Goal: Information Seeking & Learning: Learn about a topic

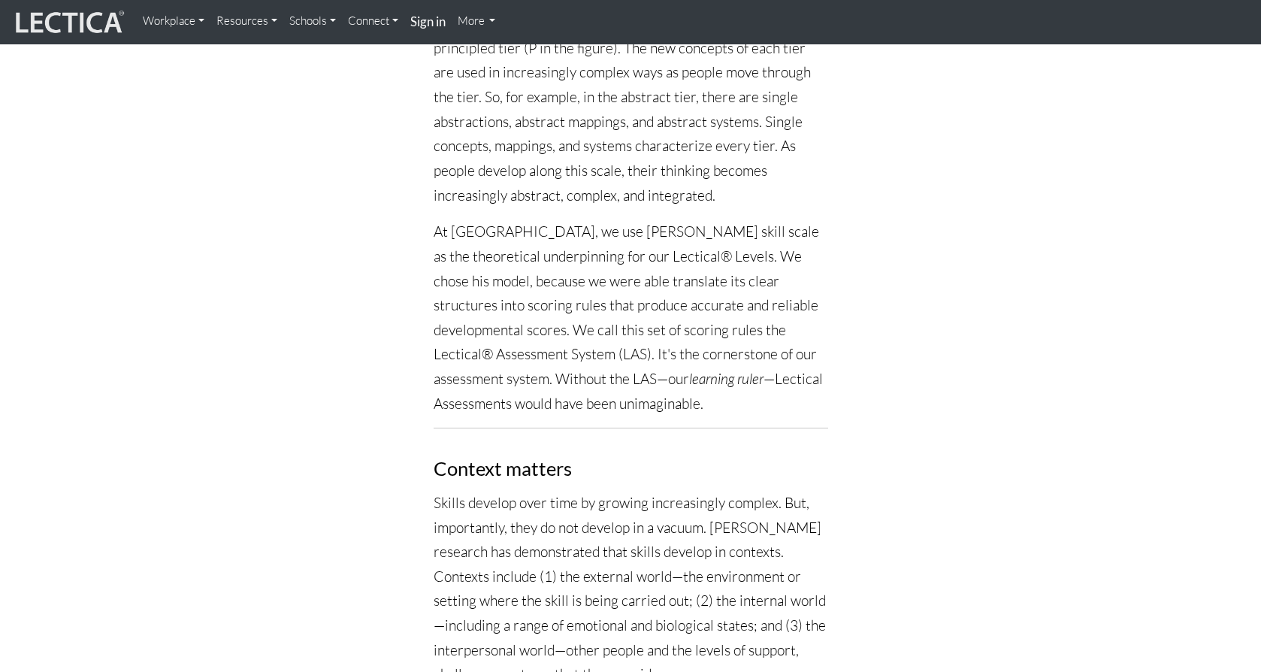
scroll to position [1563, 0]
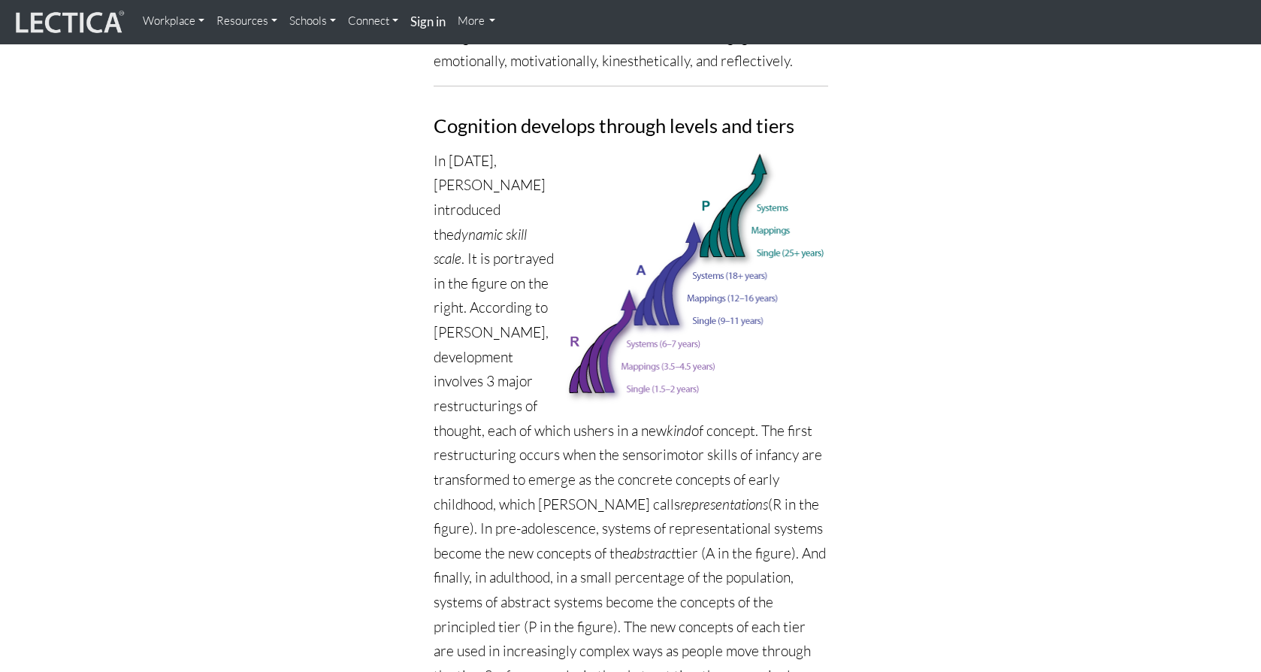
scroll to position [962, 0]
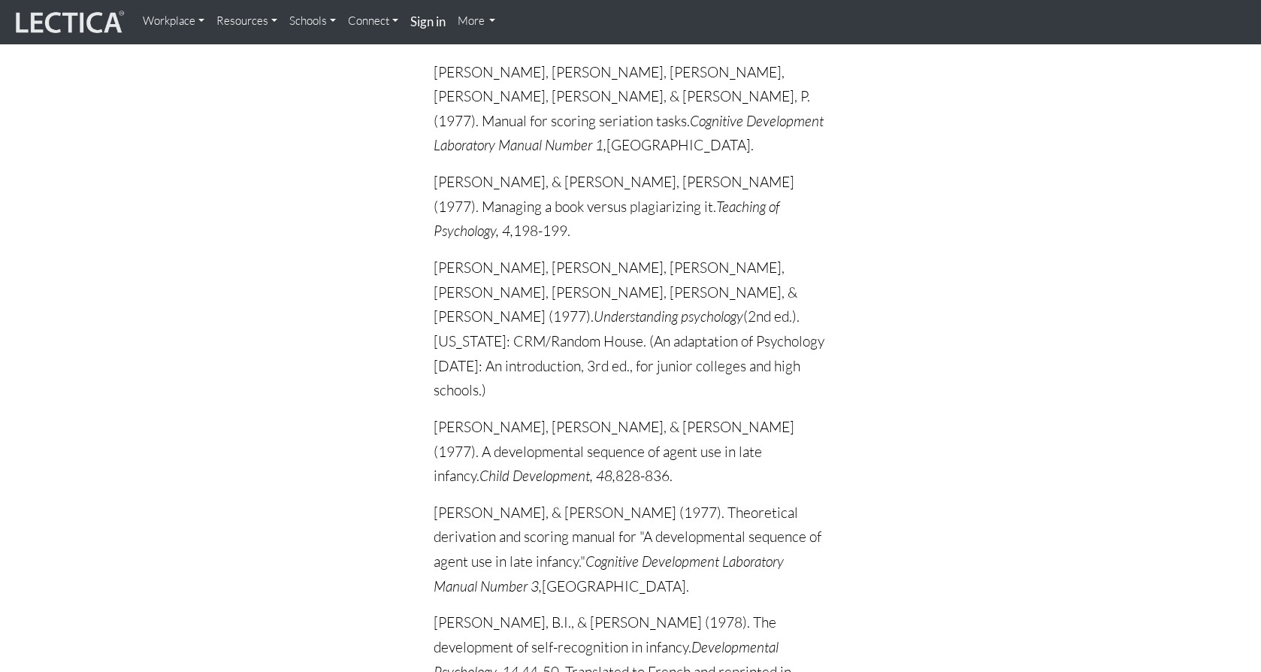
scroll to position [5260, 0]
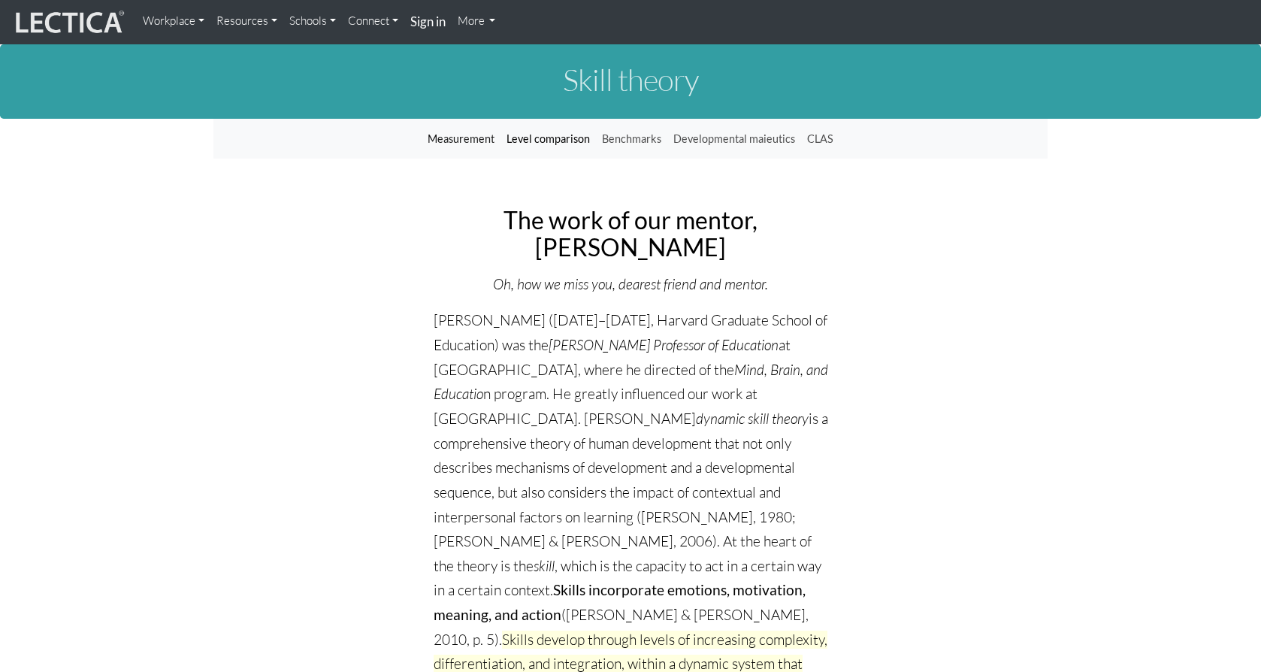
click at [525, 140] on link "Level comparison" at bounding box center [547, 139] width 95 height 29
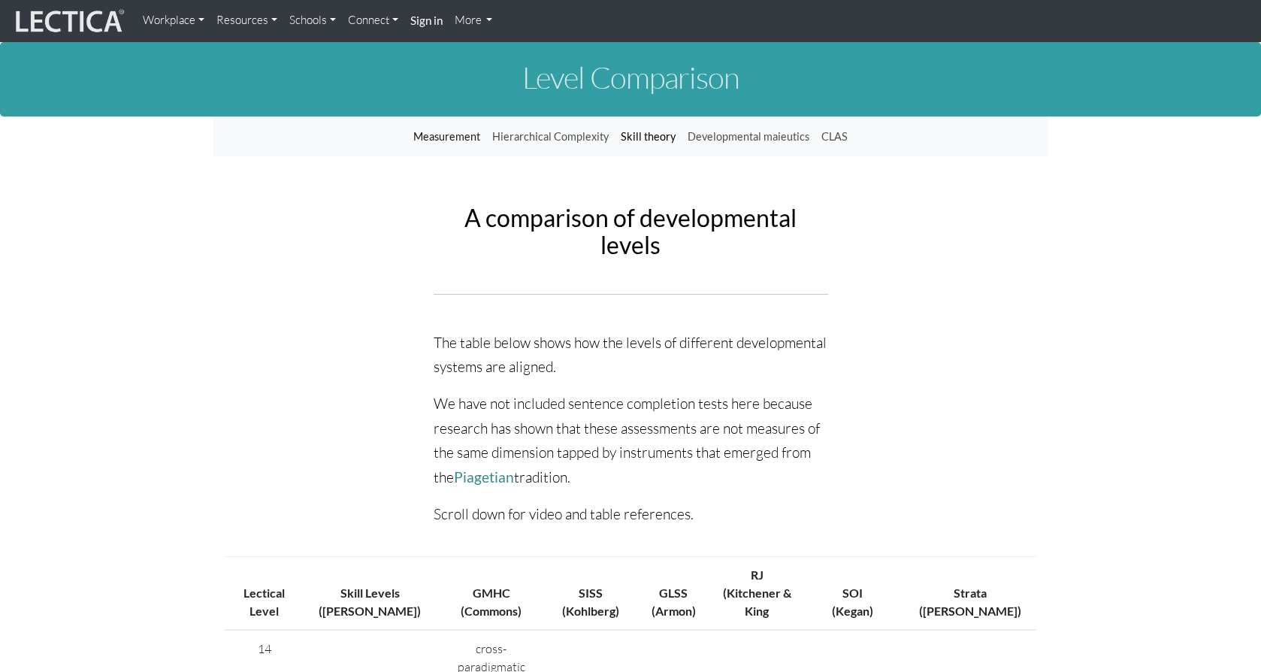
click at [631, 134] on link "Skill theory" at bounding box center [648, 136] width 67 height 29
